Goal: Information Seeking & Learning: Learn about a topic

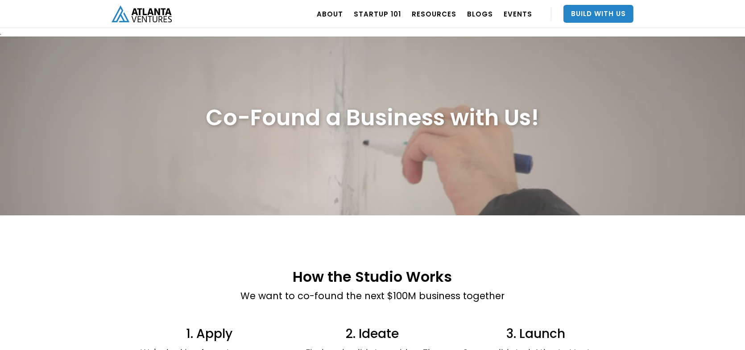
click at [148, 232] on div "How the Studio Works We want to co-found the next $100M business together 1. Ap…" at bounding box center [372, 353] width 745 height 277
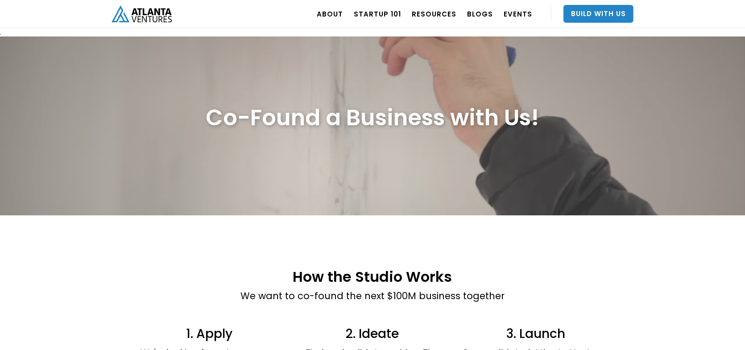
scroll to position [134, 0]
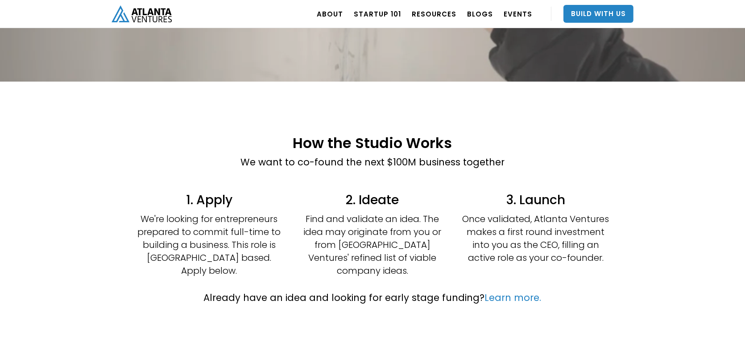
click at [199, 128] on div "How the Studio Works We want to co-found the next $100M business together" at bounding box center [372, 156] width 375 height 61
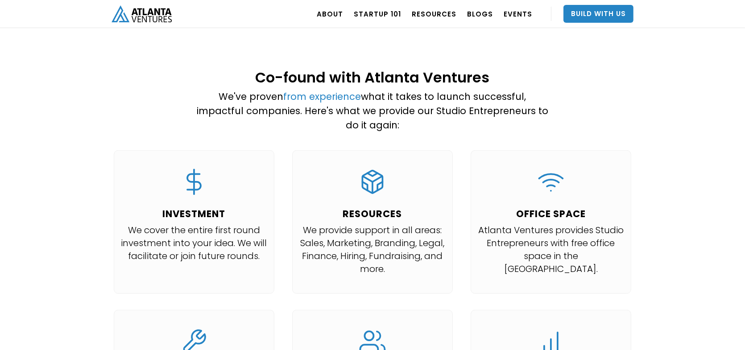
scroll to position [981, 0]
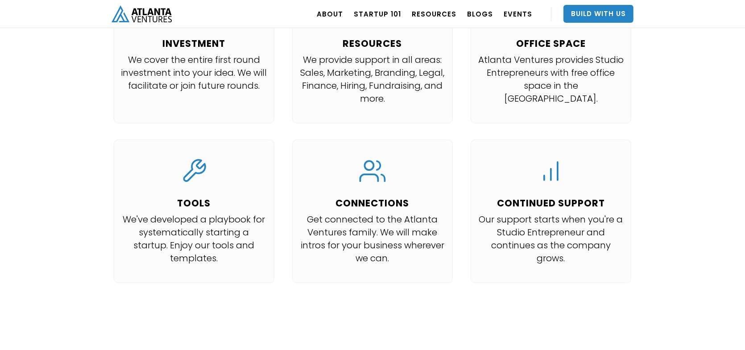
click at [108, 103] on div "INVESTMENT We cover the entire first round investment into your idea. We will f…" at bounding box center [372, 139] width 535 height 319
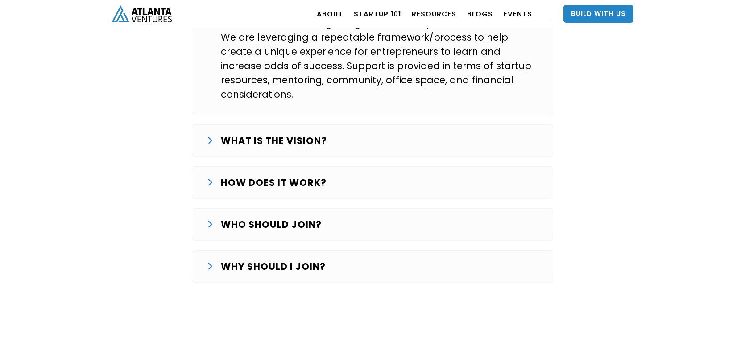
scroll to position [1561, 0]
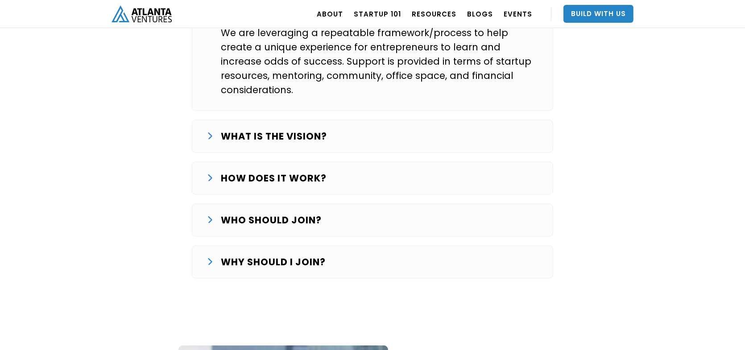
click at [242, 130] on strong "WHAT IS THE VISION?" at bounding box center [274, 136] width 106 height 13
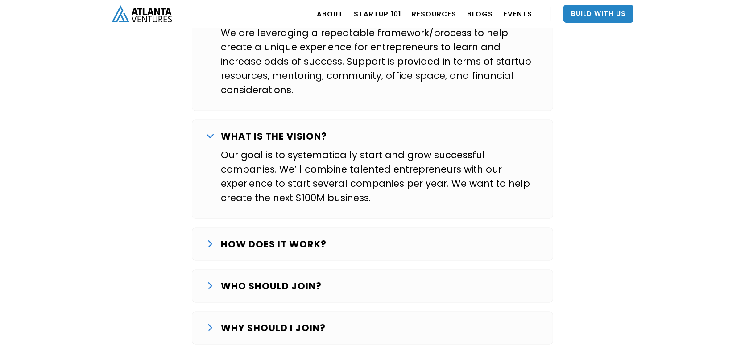
click at [234, 238] on strong "HOW DOES IT WORK?" at bounding box center [274, 244] width 106 height 13
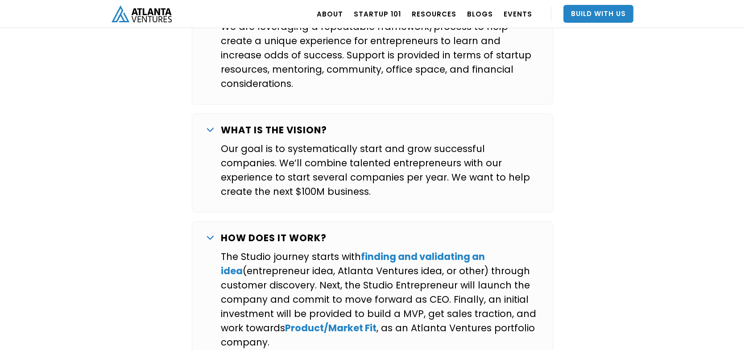
scroll to position [1606, 0]
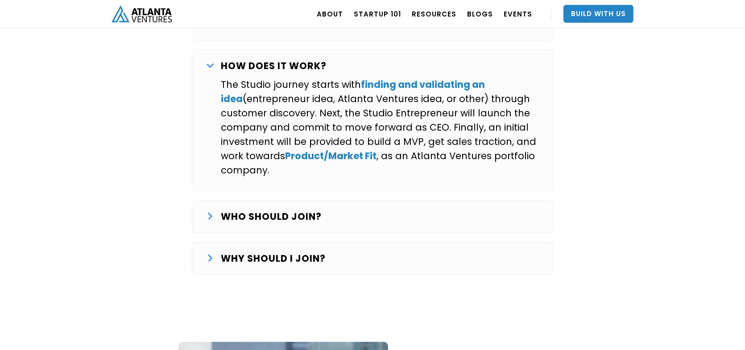
click at [255, 210] on p "WHO SHOULD JOIN?" at bounding box center [271, 217] width 101 height 14
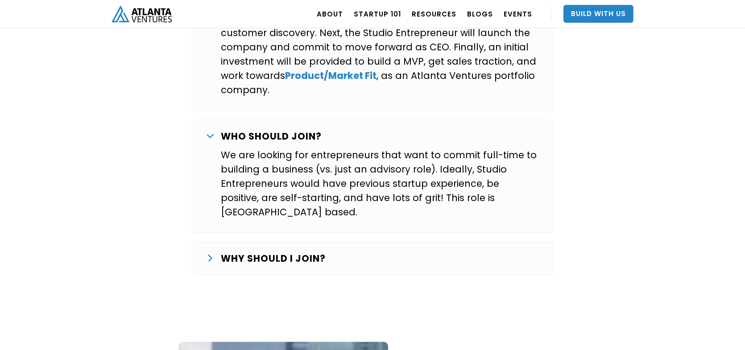
scroll to position [1829, 0]
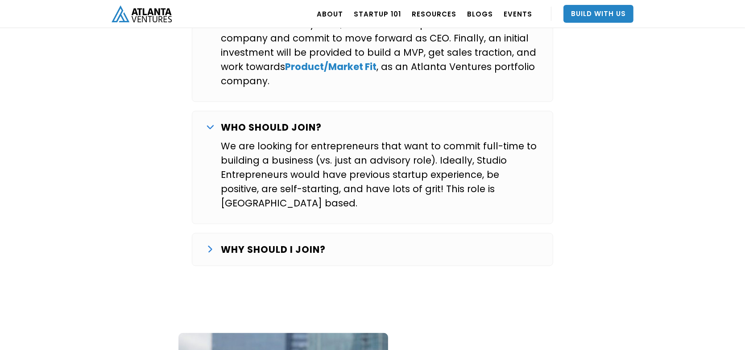
click at [253, 233] on div "WHY SHOULD I JOIN? Over the last several years we’ve worked with a number of ex…" at bounding box center [372, 249] width 361 height 33
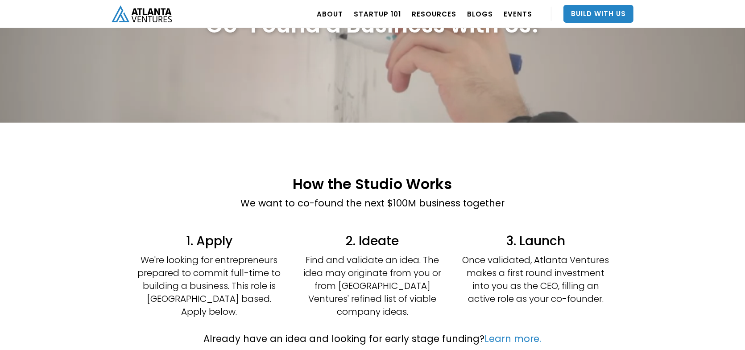
scroll to position [0, 0]
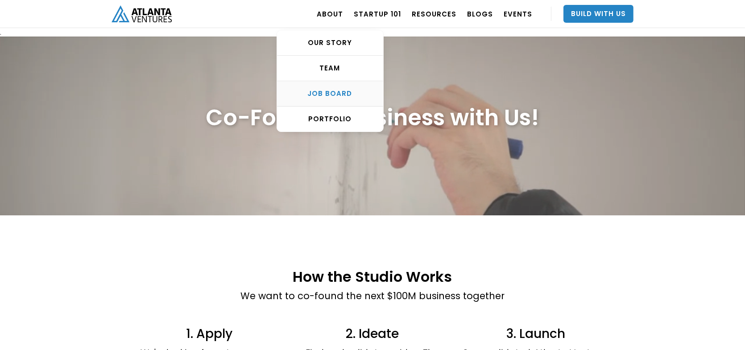
click at [346, 97] on div "Job Board" at bounding box center [330, 93] width 106 height 9
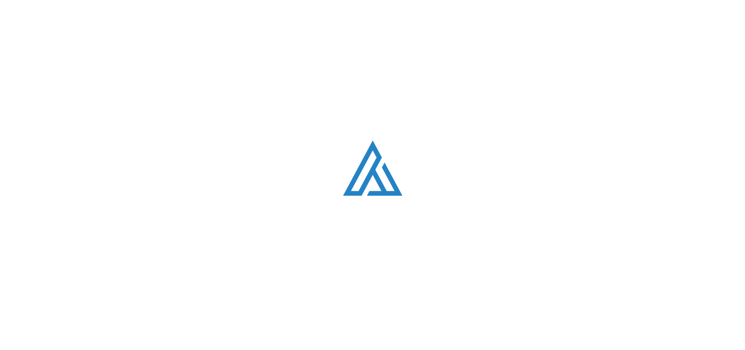
scroll to position [1705, 0]
click at [427, 123] on div "Loading. . ." at bounding box center [372, 175] width 745 height 350
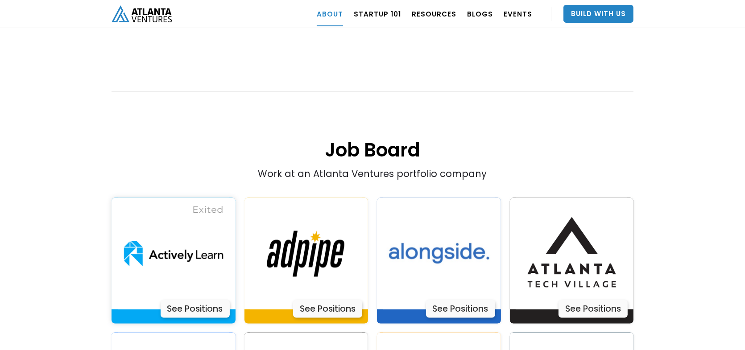
click at [185, 236] on img at bounding box center [174, 254] width 112 height 112
click at [268, 46] on div "Work at an Atlanta Ventures portfolio company" at bounding box center [373, 104] width 418 height 151
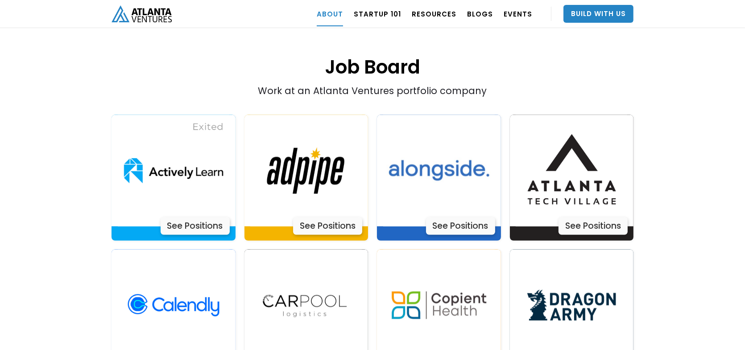
scroll to position [1794, 0]
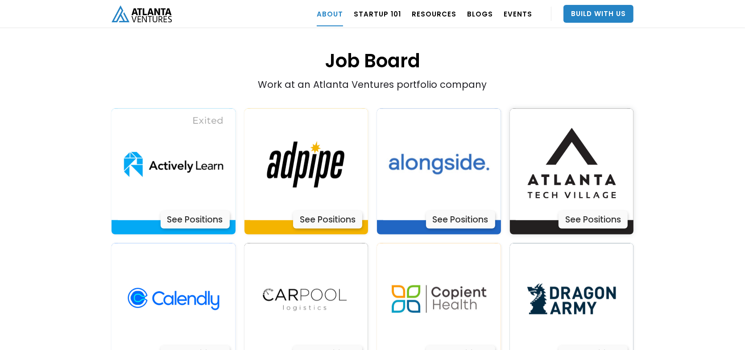
click at [594, 165] on img at bounding box center [572, 165] width 112 height 112
